Goal: Information Seeking & Learning: Understand process/instructions

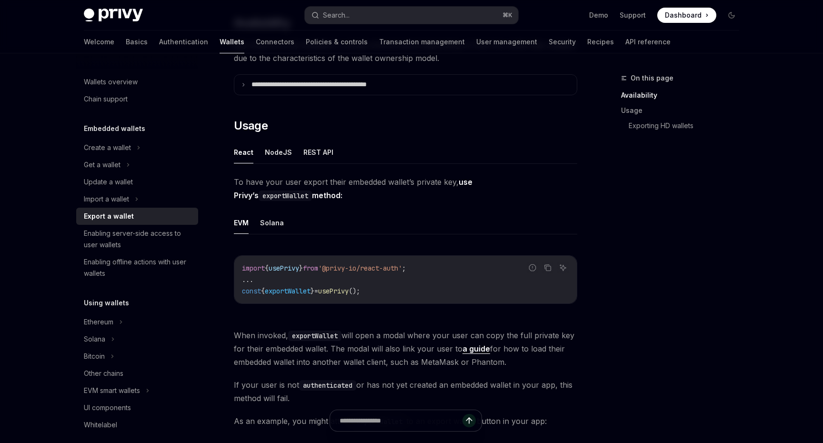
scroll to position [170, 0]
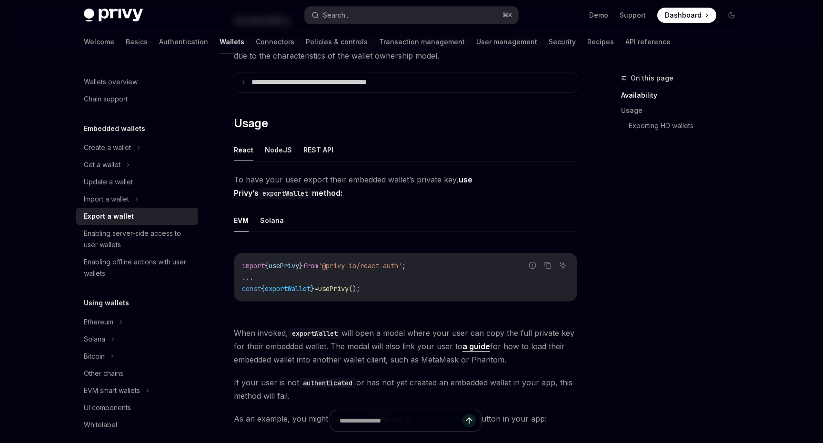
click at [349, 288] on span "usePrivy" at bounding box center [333, 288] width 30 height 9
copy span "usePrivy"
click at [420, 274] on code "import { usePrivy } from '@privy-io/react-auth' ; ... const { exportWallet } = …" at bounding box center [405, 277] width 327 height 34
drag, startPoint x: 413, startPoint y: 287, endPoint x: 235, endPoint y: 287, distance: 178.1
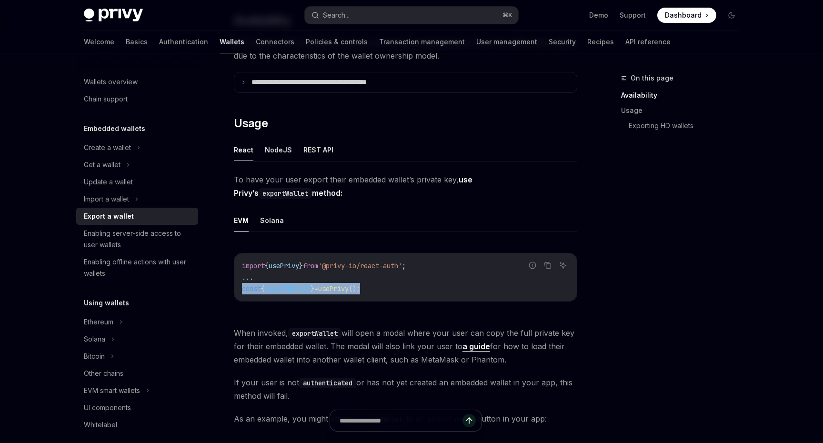
click at [235, 287] on div "import { usePrivy } from '@privy-io/react-auth' ; ... const { exportWallet } = …" at bounding box center [405, 277] width 342 height 48
copy span "const { exportWallet } = usePrivy ();"
click at [283, 150] on button "NodeJS" at bounding box center [278, 150] width 27 height 22
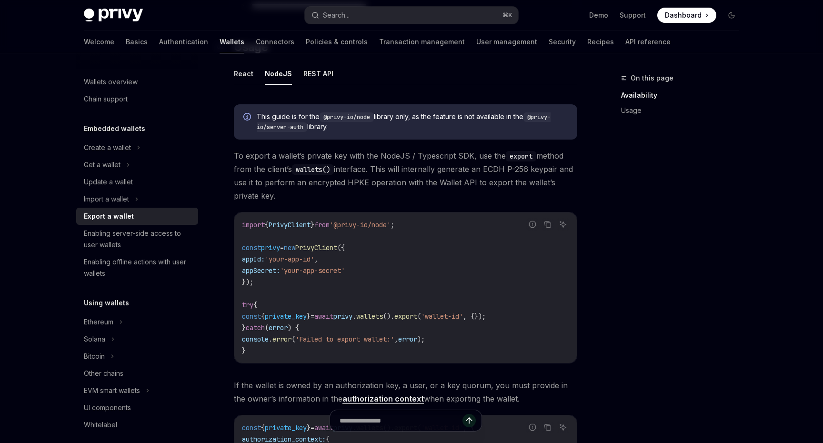
scroll to position [154, 0]
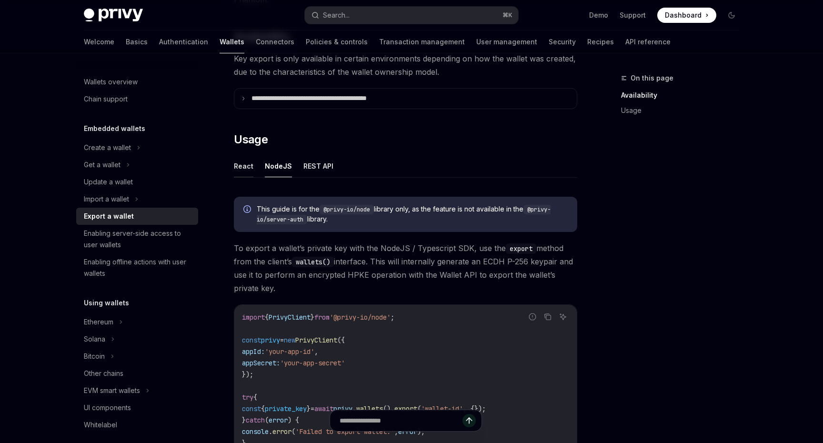
click at [243, 171] on button "React" at bounding box center [244, 166] width 20 height 22
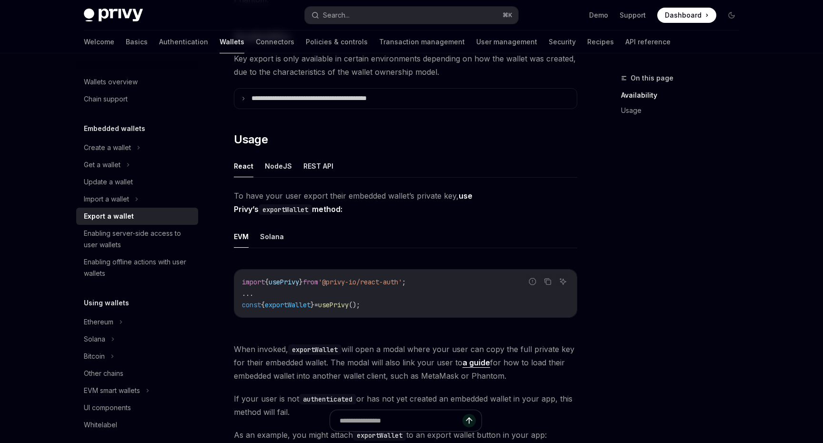
type textarea "*"
click at [362, 100] on p "**********" at bounding box center [329, 98] width 157 height 9
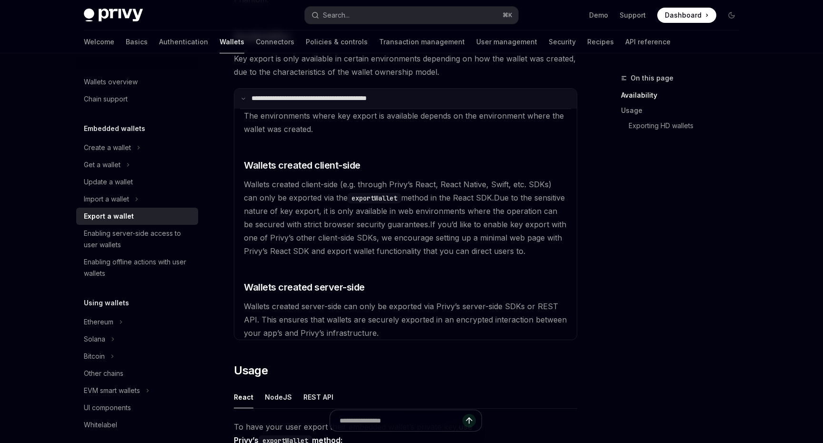
click at [362, 99] on p "**********" at bounding box center [328, 98] width 154 height 9
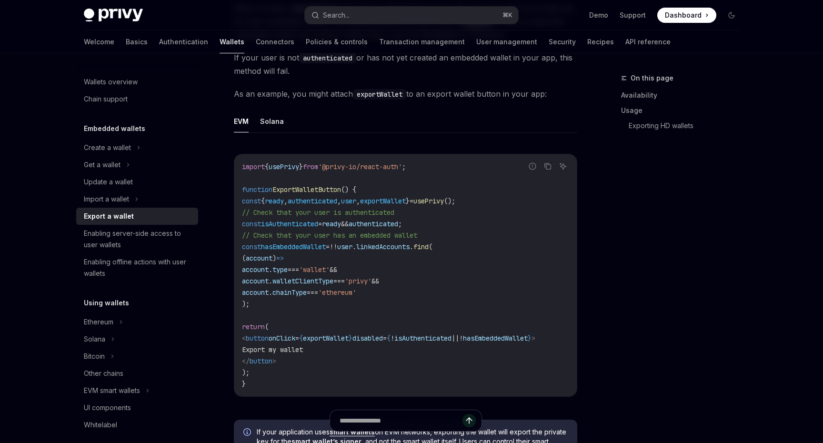
scroll to position [816, 0]
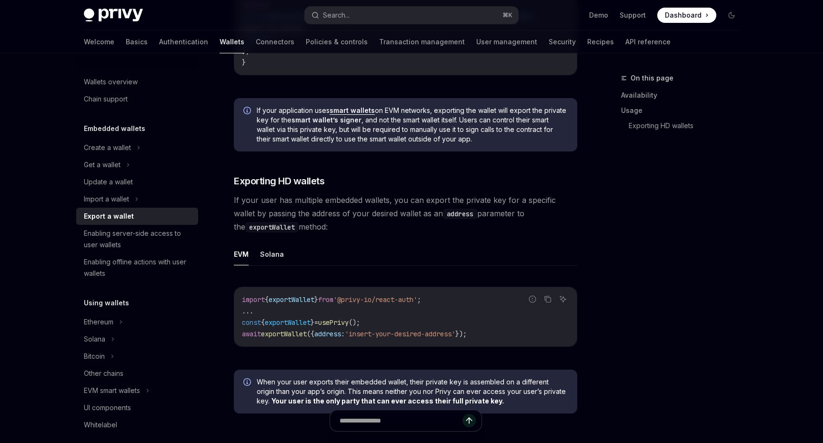
click at [394, 304] on span "'@privy-io/react-auth'" at bounding box center [375, 299] width 84 height 9
drag, startPoint x: 391, startPoint y: 304, endPoint x: 354, endPoint y: 305, distance: 37.6
click at [354, 304] on span "'@privy-io/react-auth'" at bounding box center [375, 299] width 84 height 9
copy span "@privy-io"
click at [420, 256] on ul "EVM Solana" at bounding box center [405, 254] width 343 height 23
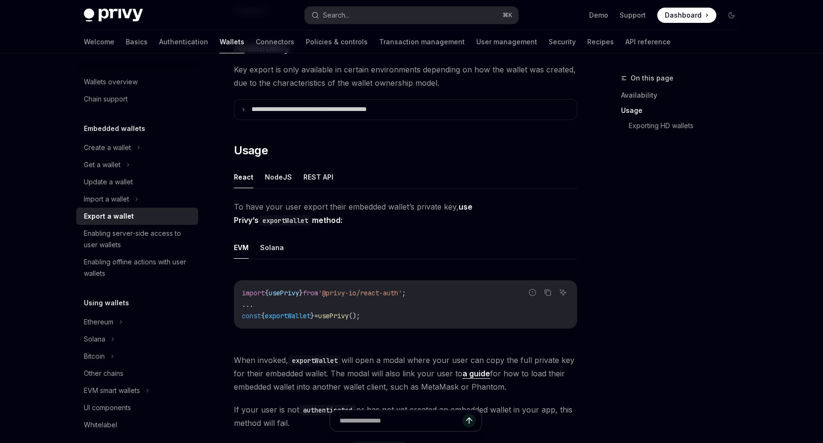
scroll to position [0, 0]
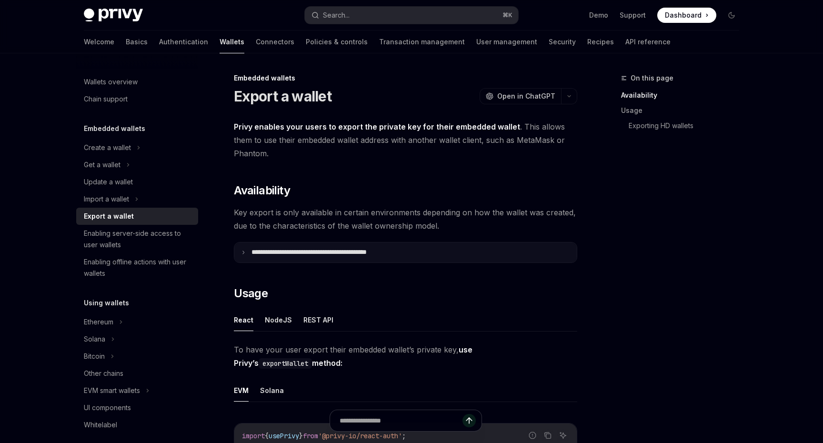
click at [393, 251] on p "**********" at bounding box center [329, 252] width 157 height 9
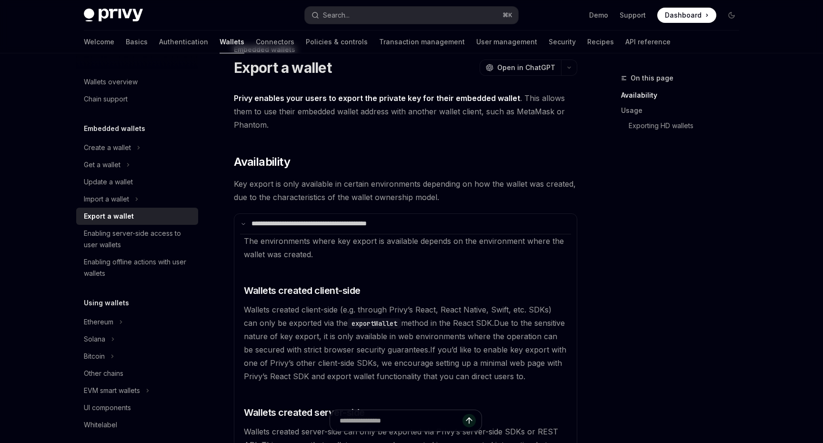
scroll to position [102, 0]
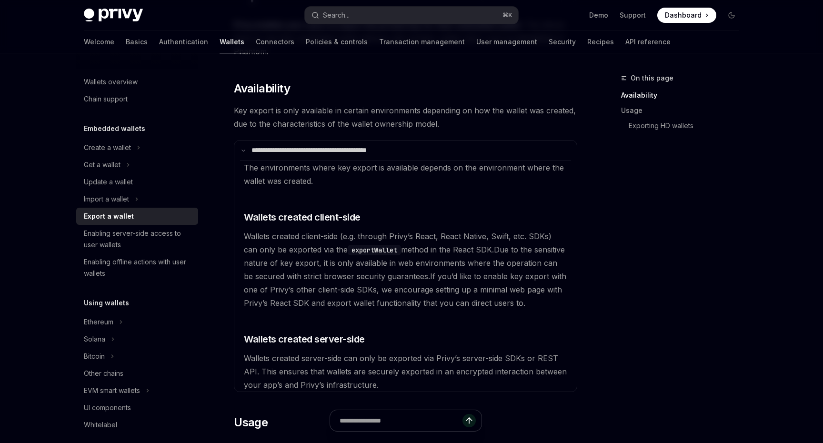
click at [365, 248] on code "exportWallet" at bounding box center [374, 250] width 53 height 10
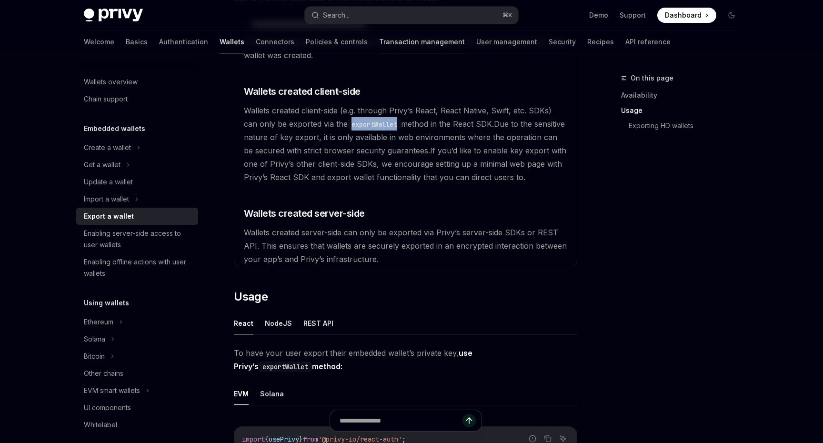
copy code "exportWallet"
click at [400, 16] on button "Search... ⌘ K" at bounding box center [411, 15] width 213 height 17
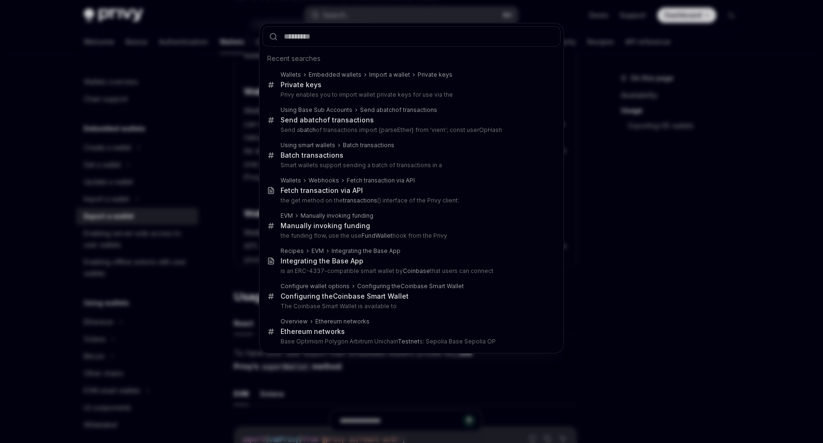
type input "**********"
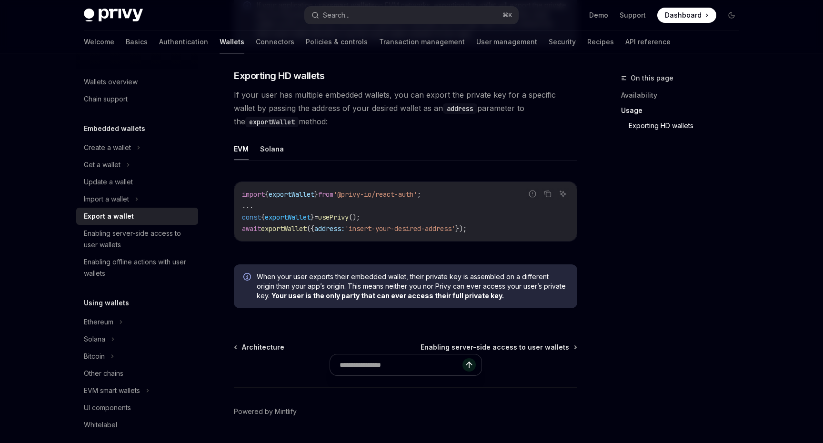
scroll to position [1021, 0]
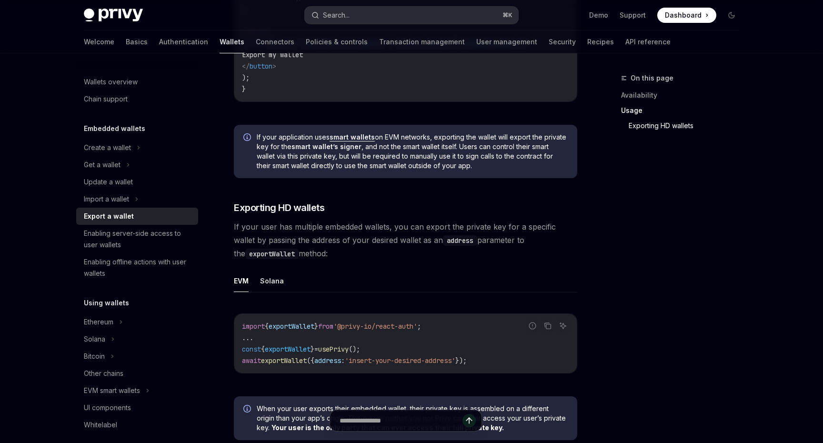
click at [413, 12] on button "Search... ⌘ K" at bounding box center [411, 15] width 213 height 17
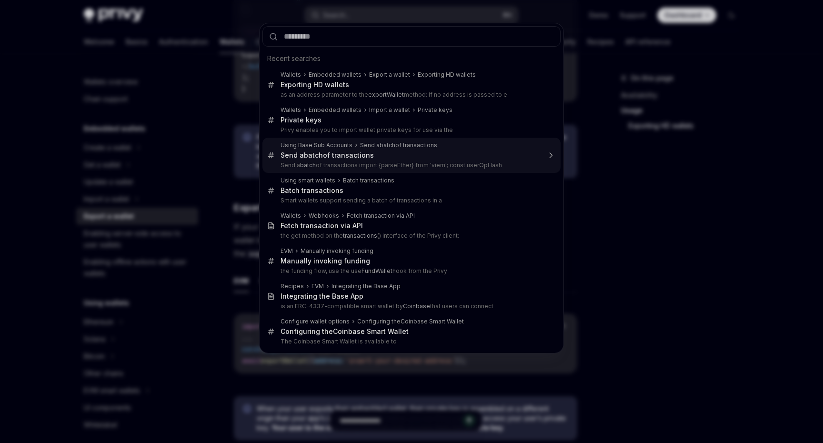
type input "**********"
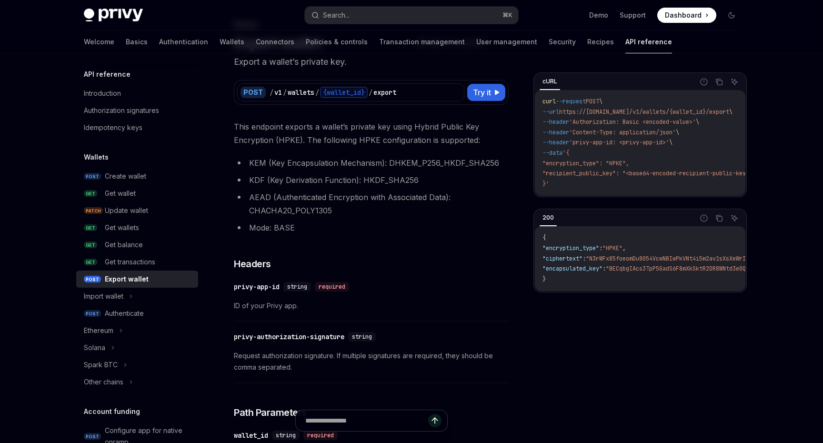
scroll to position [115, 0]
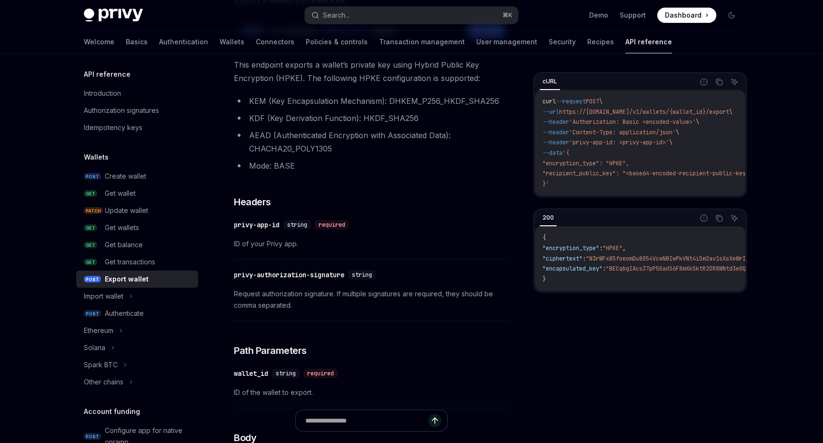
type textarea "*"
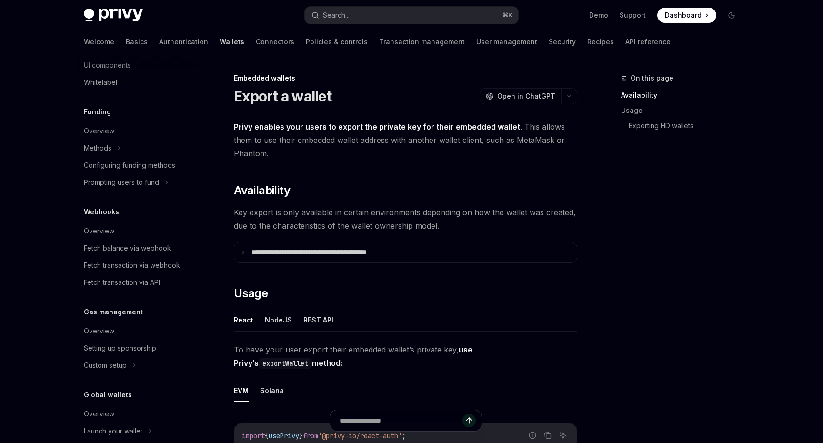
scroll to position [375, 0]
